Goal: Transaction & Acquisition: Book appointment/travel/reservation

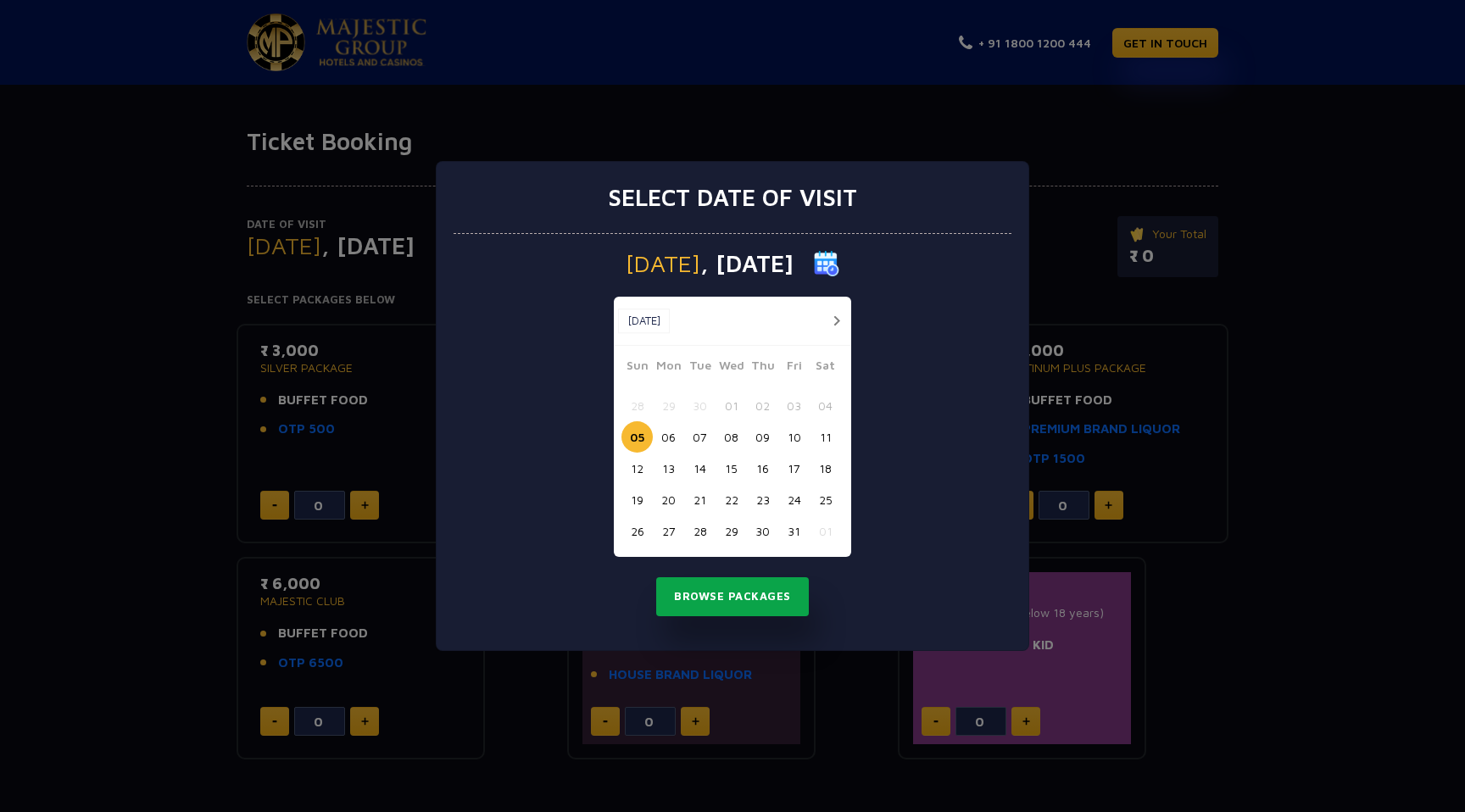
click at [742, 614] on button "Browse Packages" at bounding box center [732, 597] width 153 height 39
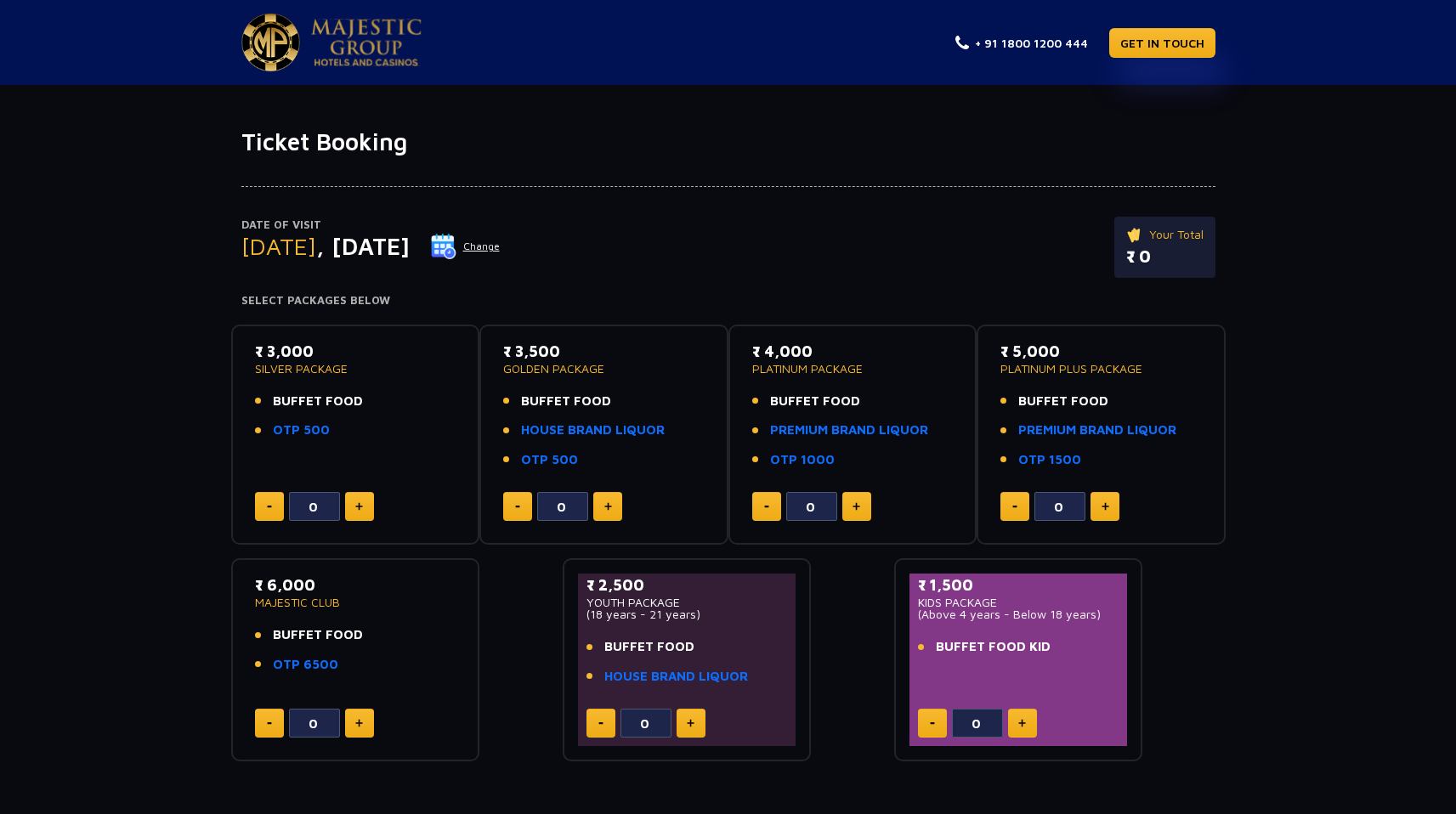
click at [372, 47] on img at bounding box center [366, 42] width 110 height 48
click at [282, 433] on link "OTP 500" at bounding box center [301, 430] width 57 height 19
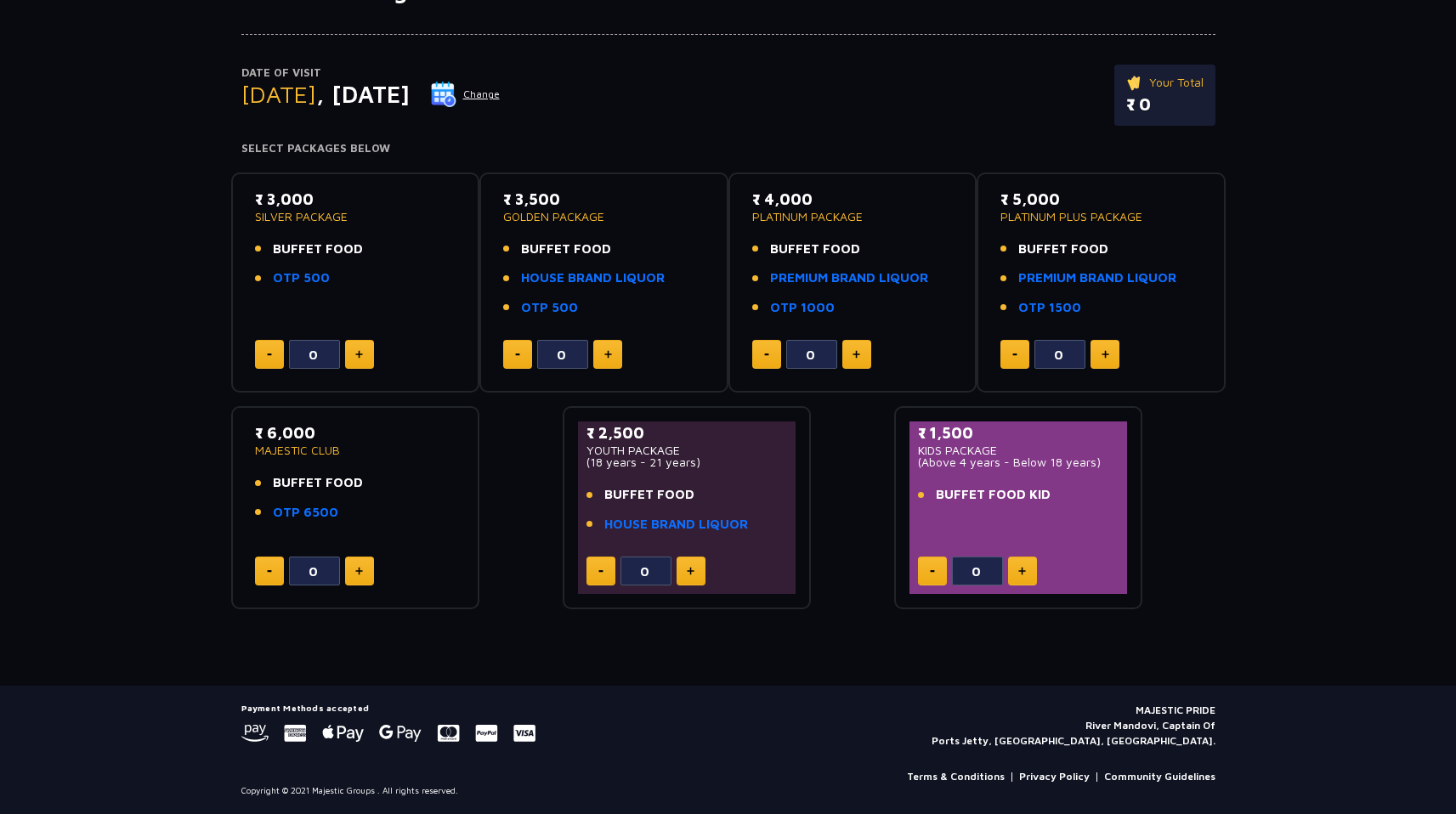
click at [616, 362] on button at bounding box center [608, 355] width 29 height 29
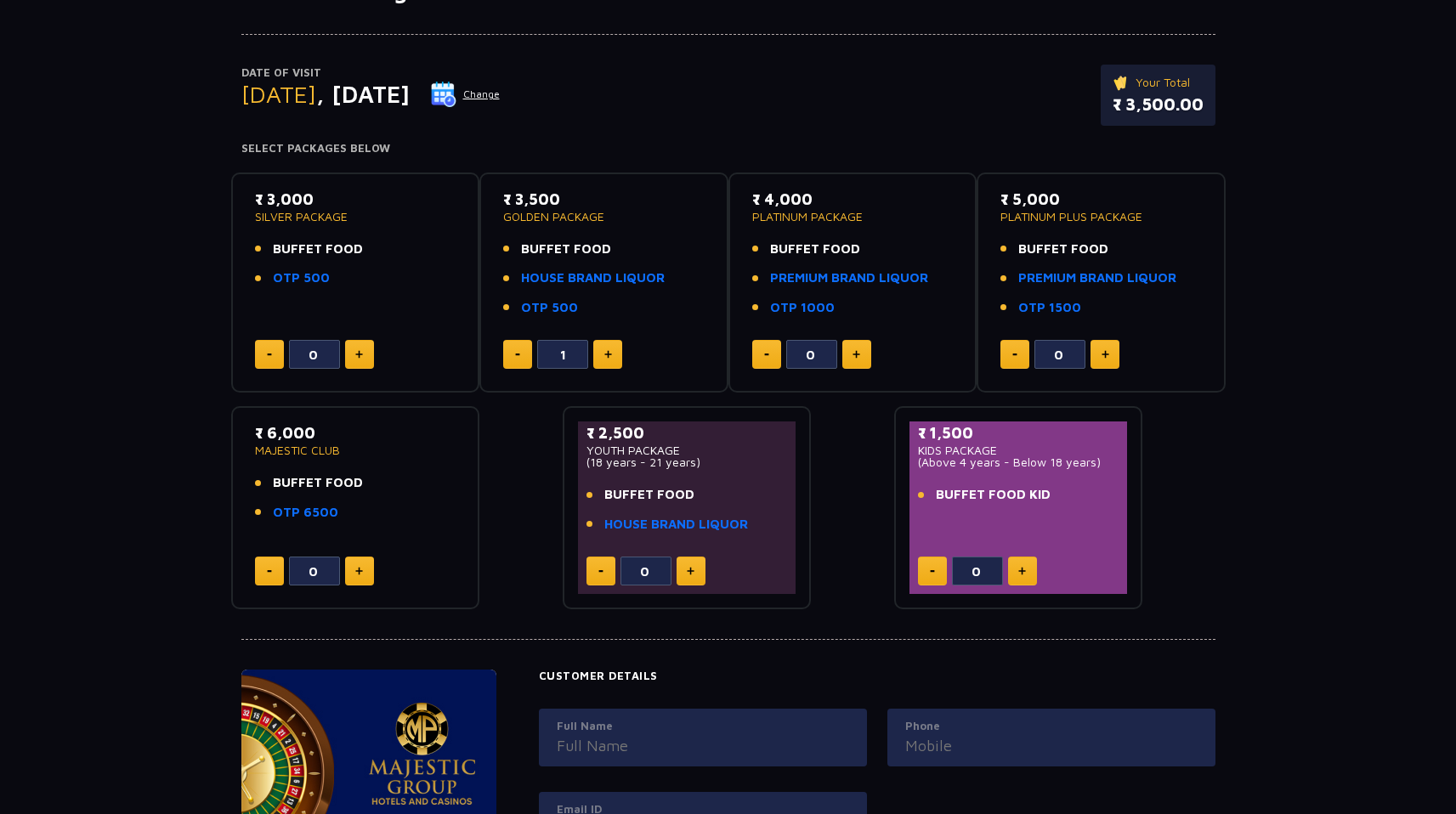
click at [616, 362] on button at bounding box center [608, 355] width 29 height 29
type input "2"
click at [360, 360] on button at bounding box center [360, 355] width 29 height 29
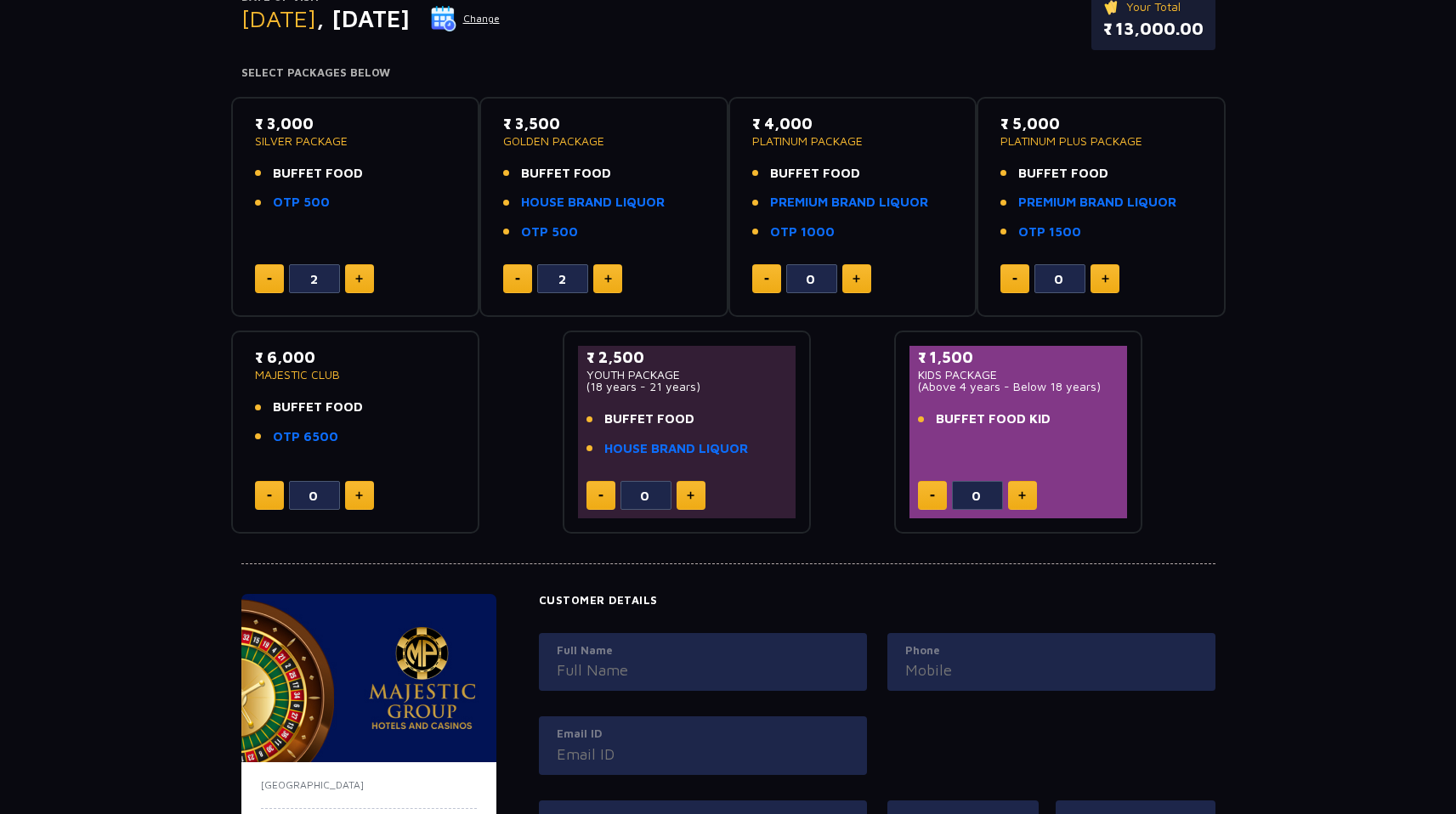
scroll to position [220, 0]
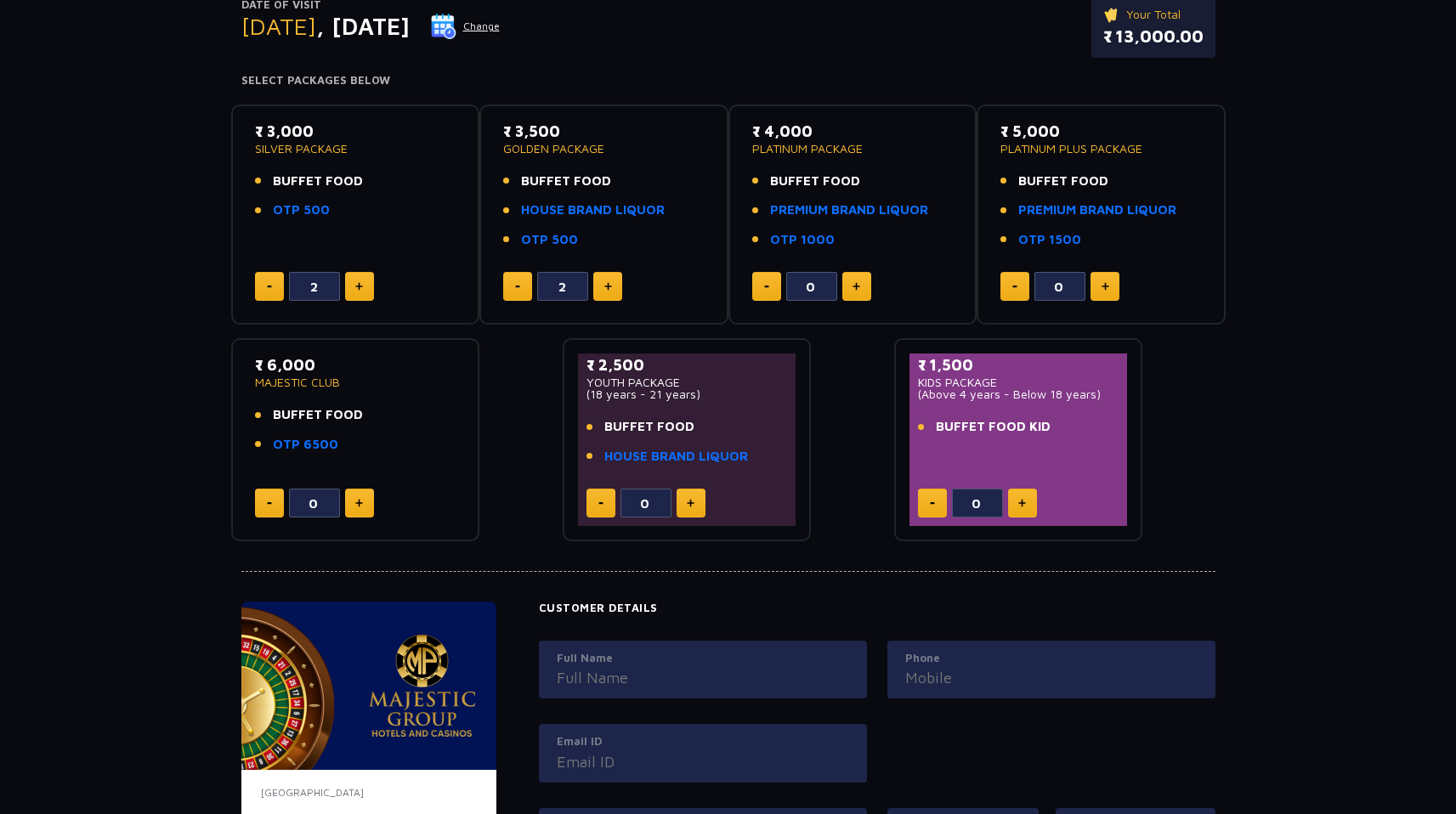
click at [271, 291] on button at bounding box center [269, 287] width 29 height 29
type input "1"
click at [256, 304] on div "₹ 3,000 SILVER PACKAGE BUFFET FOOD OTP 500 1" at bounding box center [356, 214] width 218 height 190
click at [355, 515] on button at bounding box center [360, 503] width 29 height 29
type input "1"
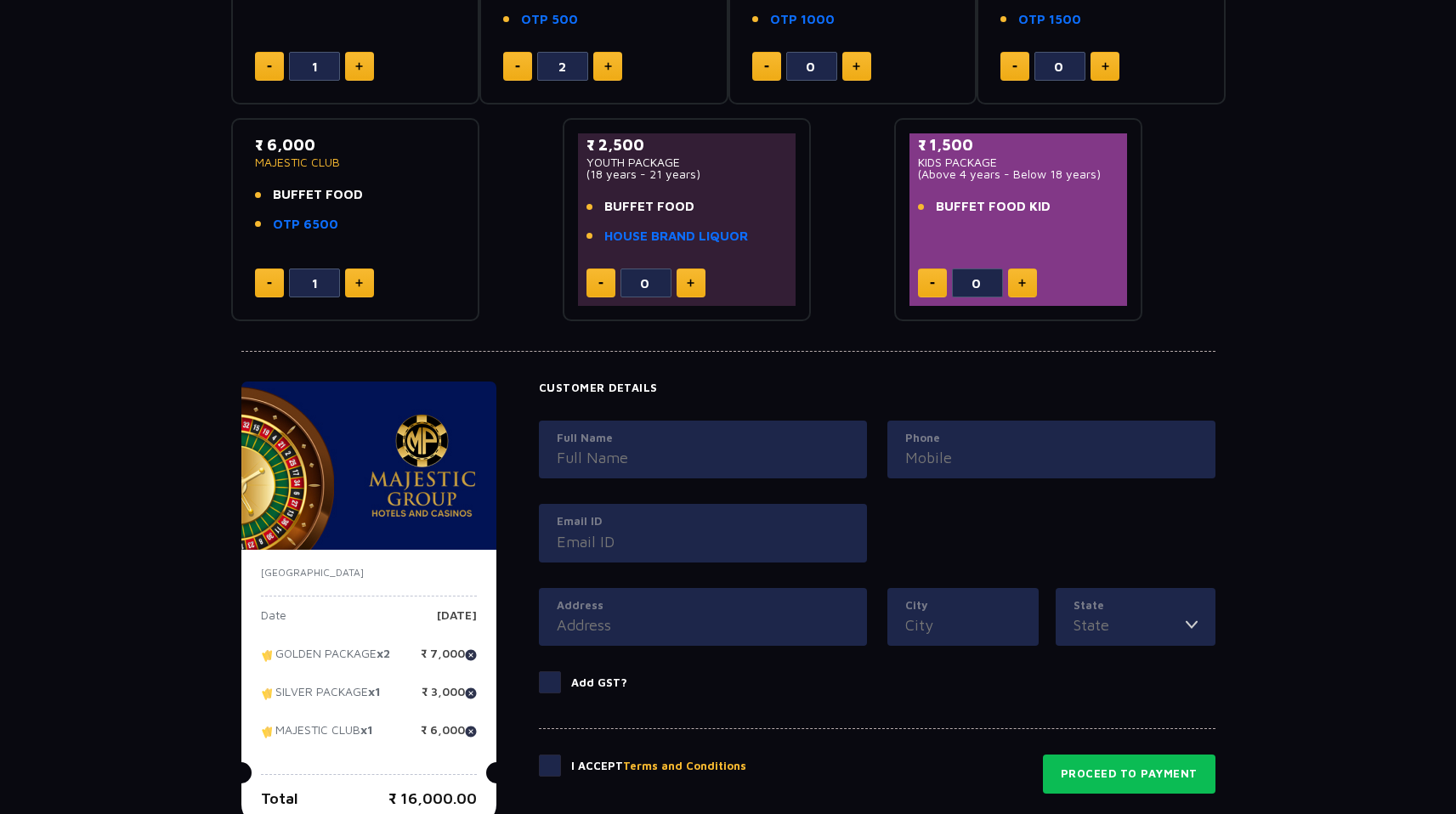
scroll to position [472, 0]
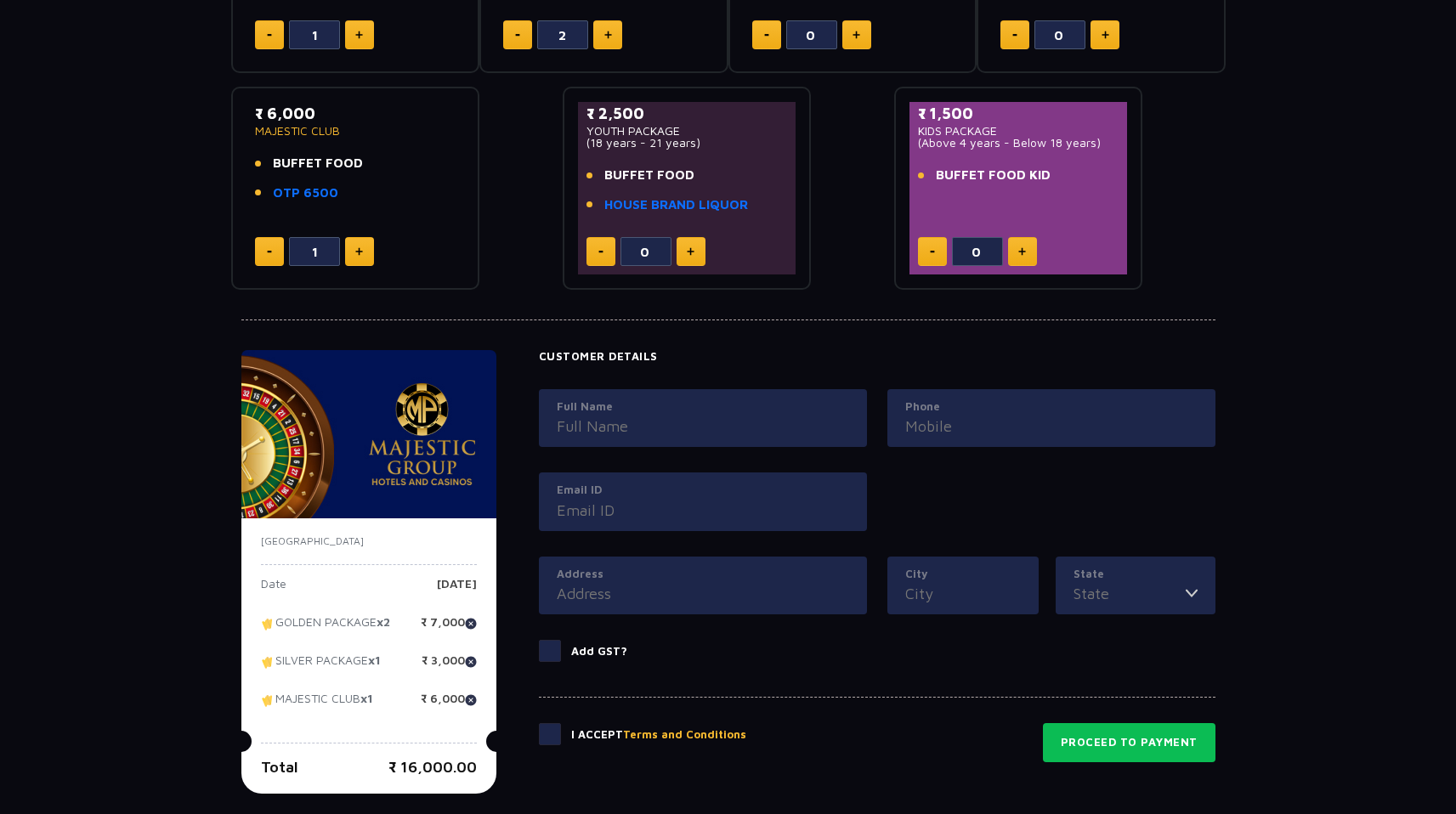
click at [706, 430] on input "Full Name" at bounding box center [703, 426] width 293 height 23
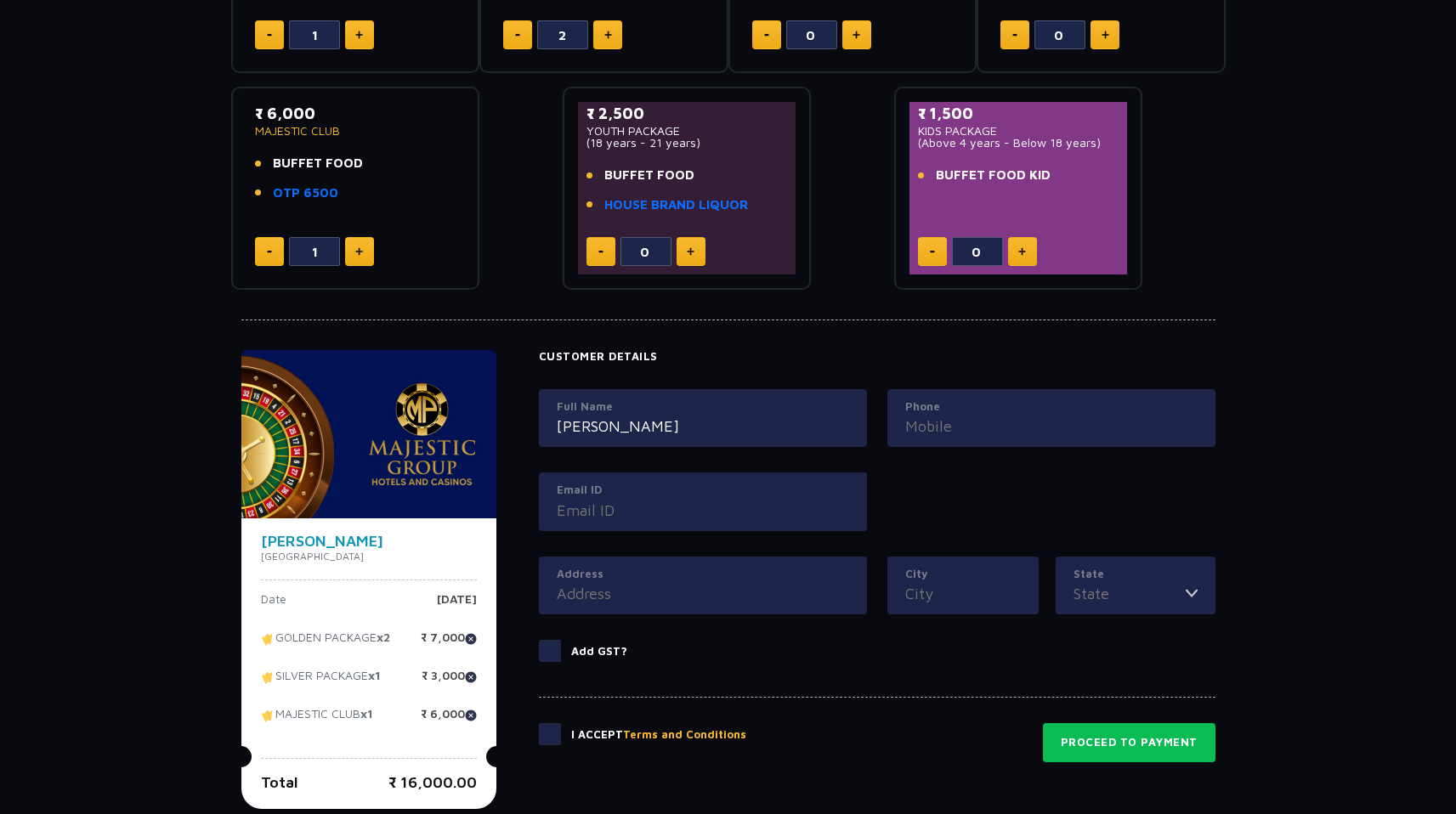
type input "[PERSON_NAME]"
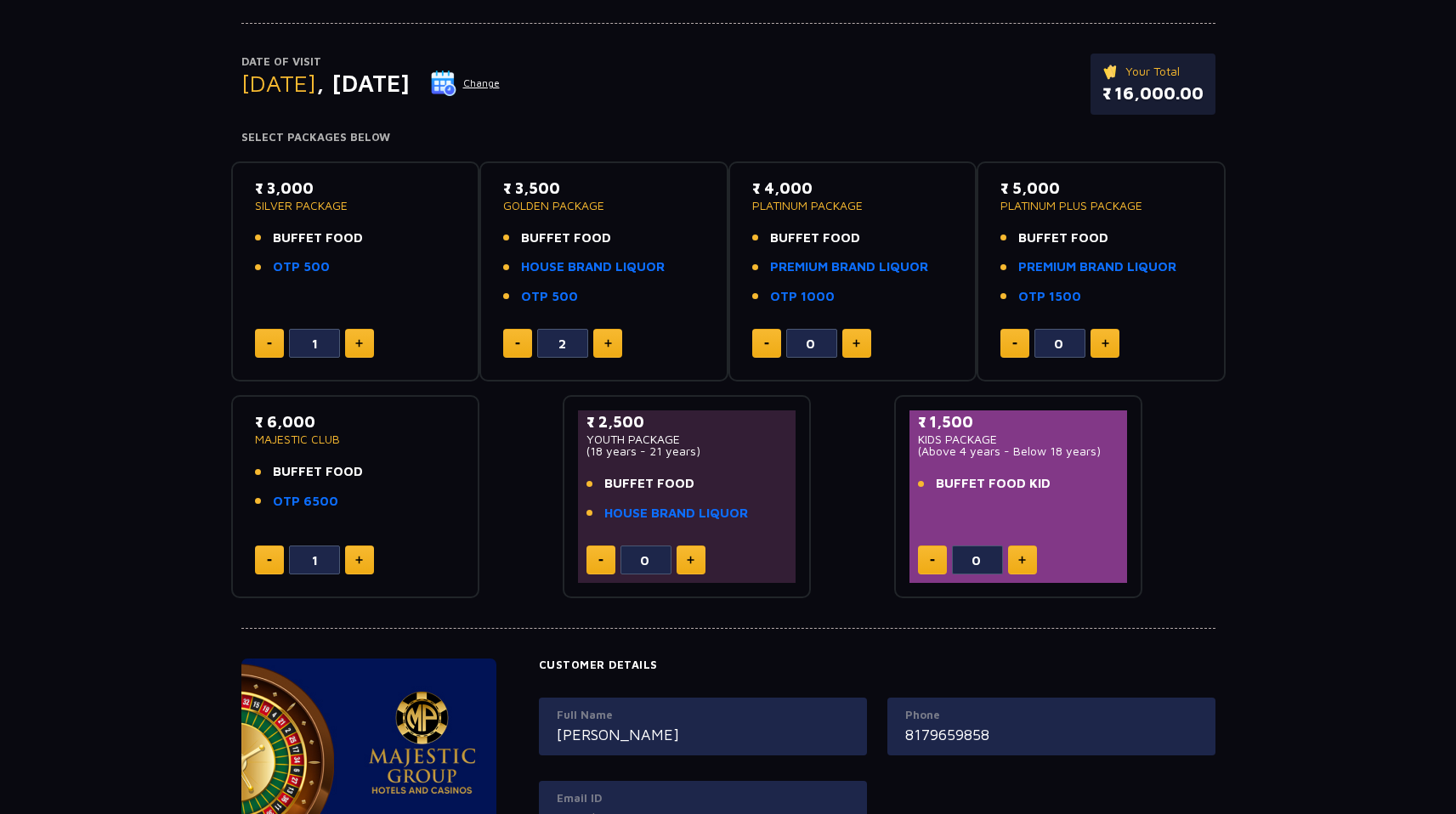
scroll to position [0, 0]
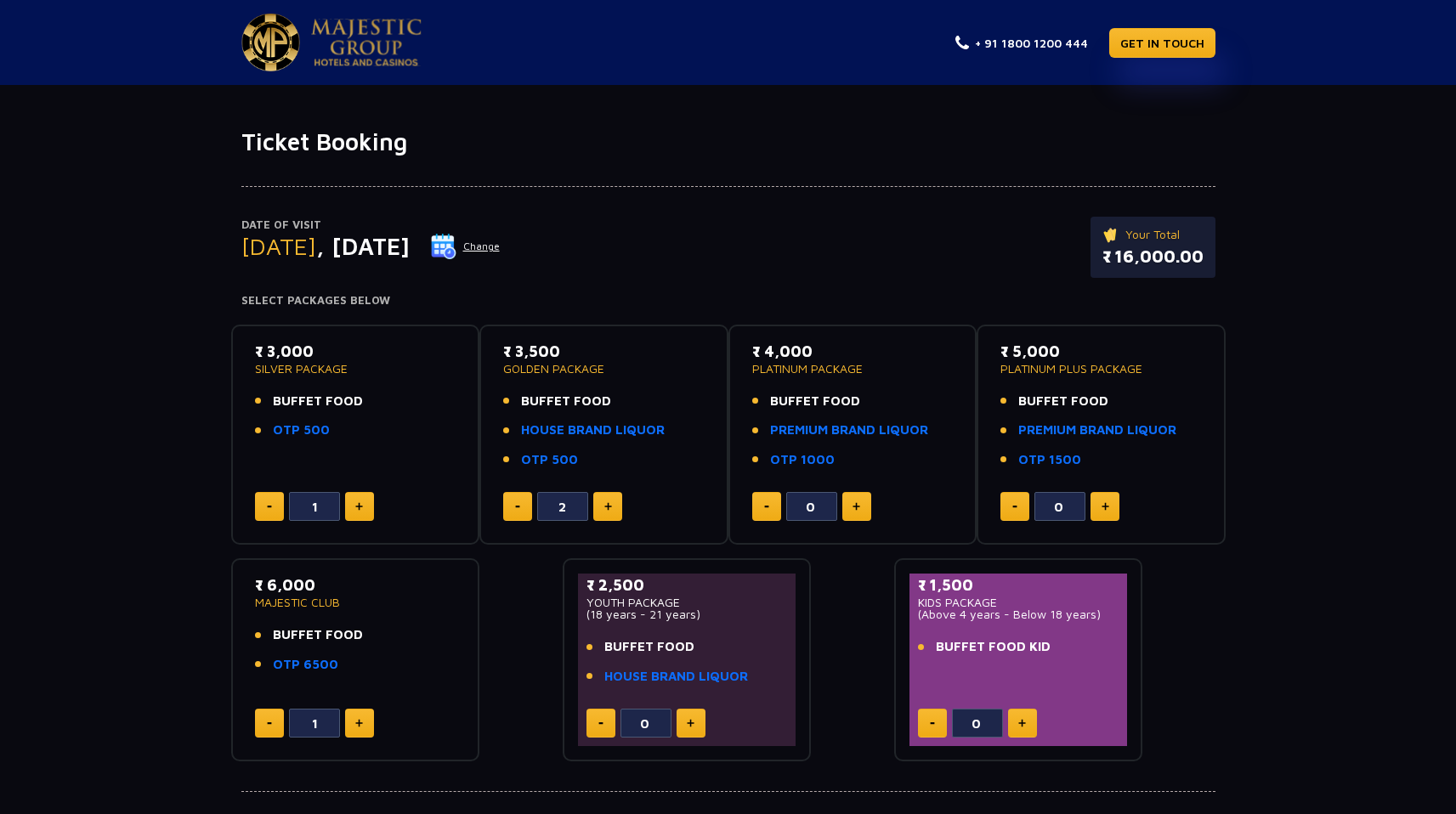
type input "8179659858"
